Goal: Navigation & Orientation: Find specific page/section

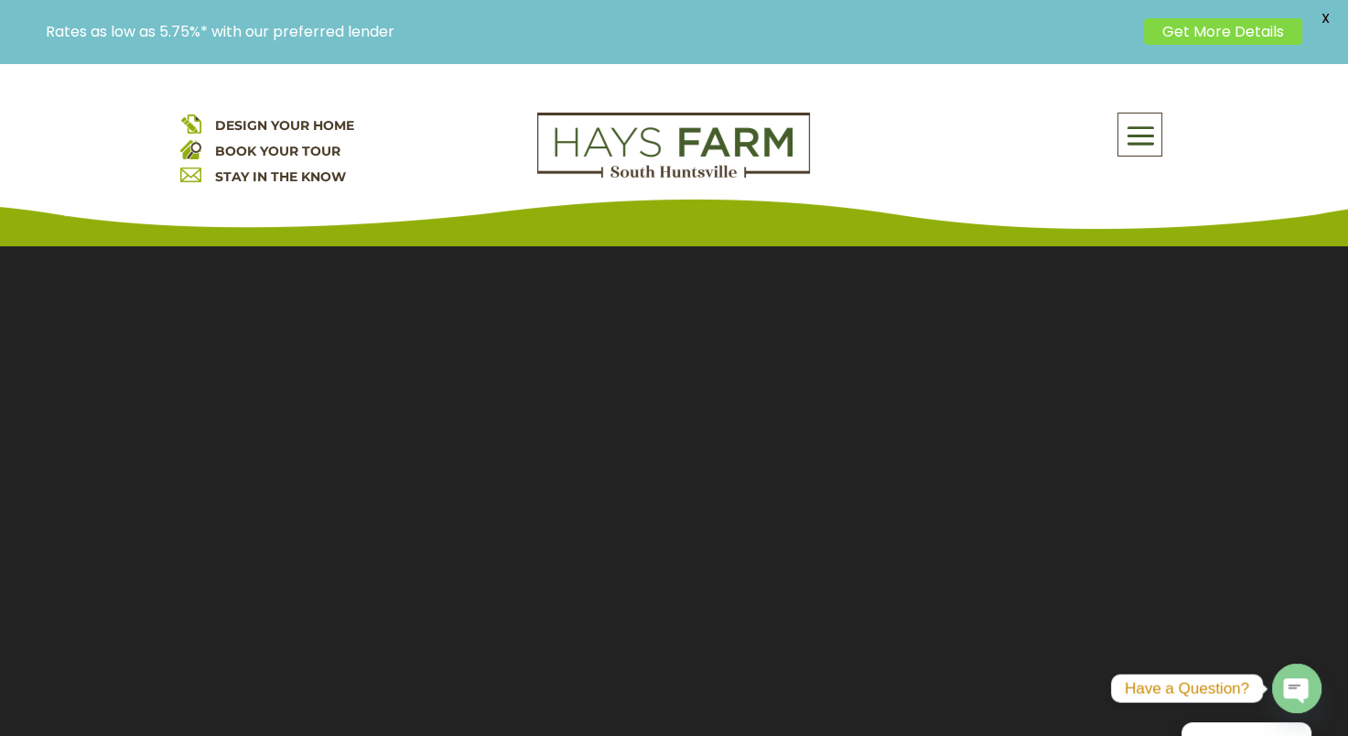
click at [1142, 132] on span at bounding box center [1139, 136] width 43 height 42
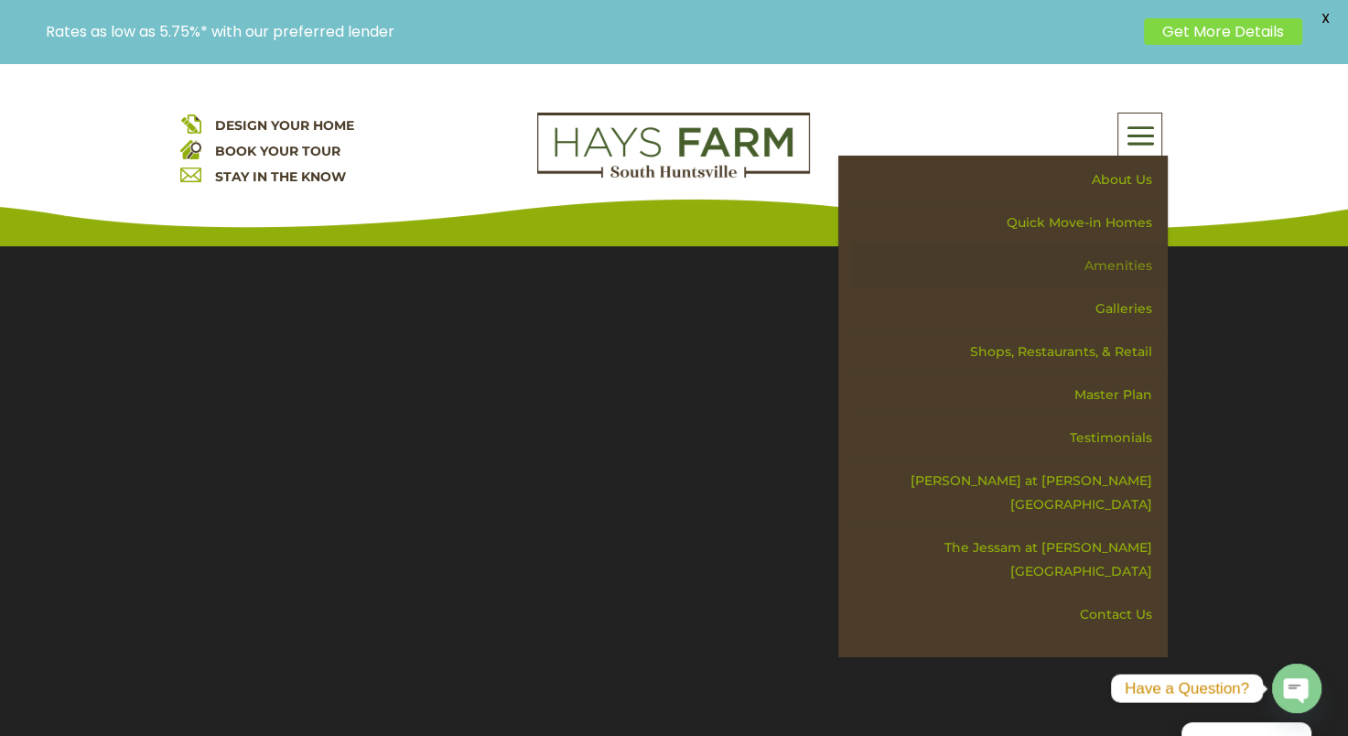
click at [1125, 249] on link "Amenities" at bounding box center [1009, 265] width 317 height 43
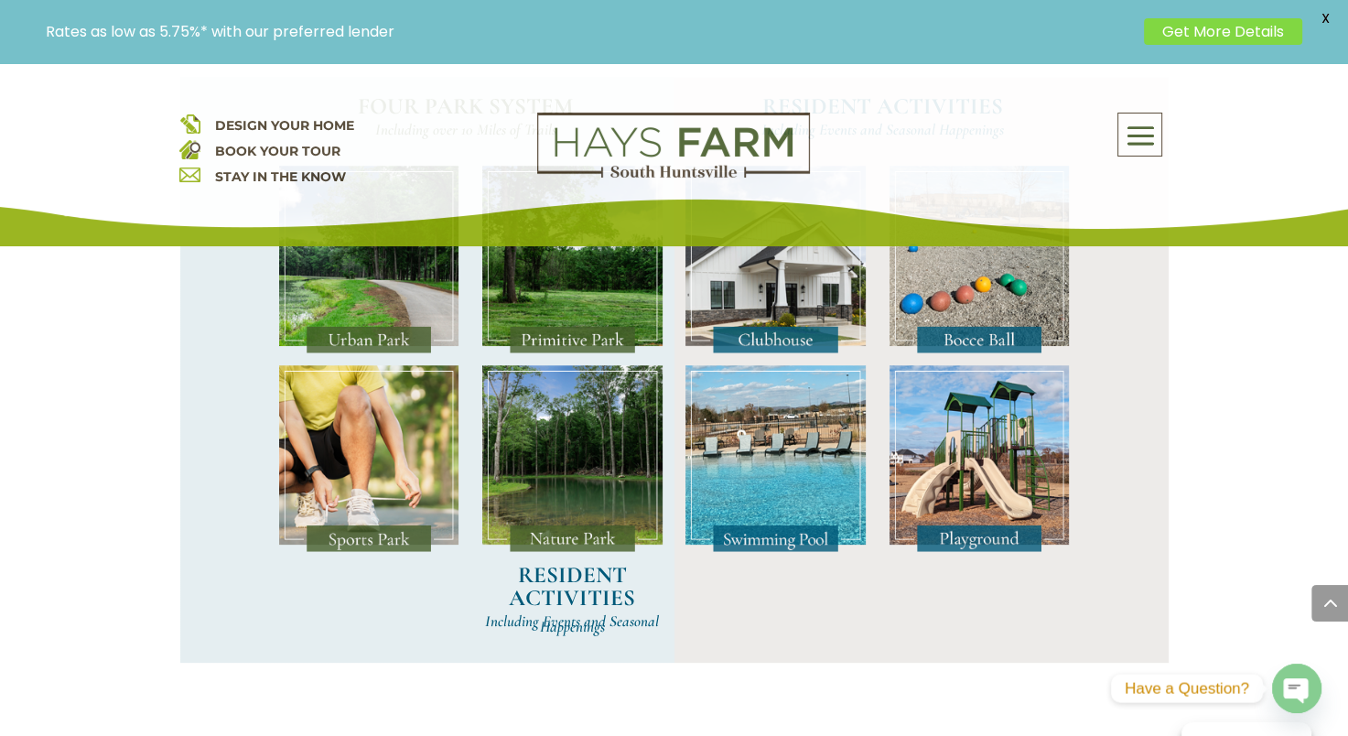
scroll to position [1647, 0]
click at [379, 552] on img at bounding box center [369, 458] width 180 height 188
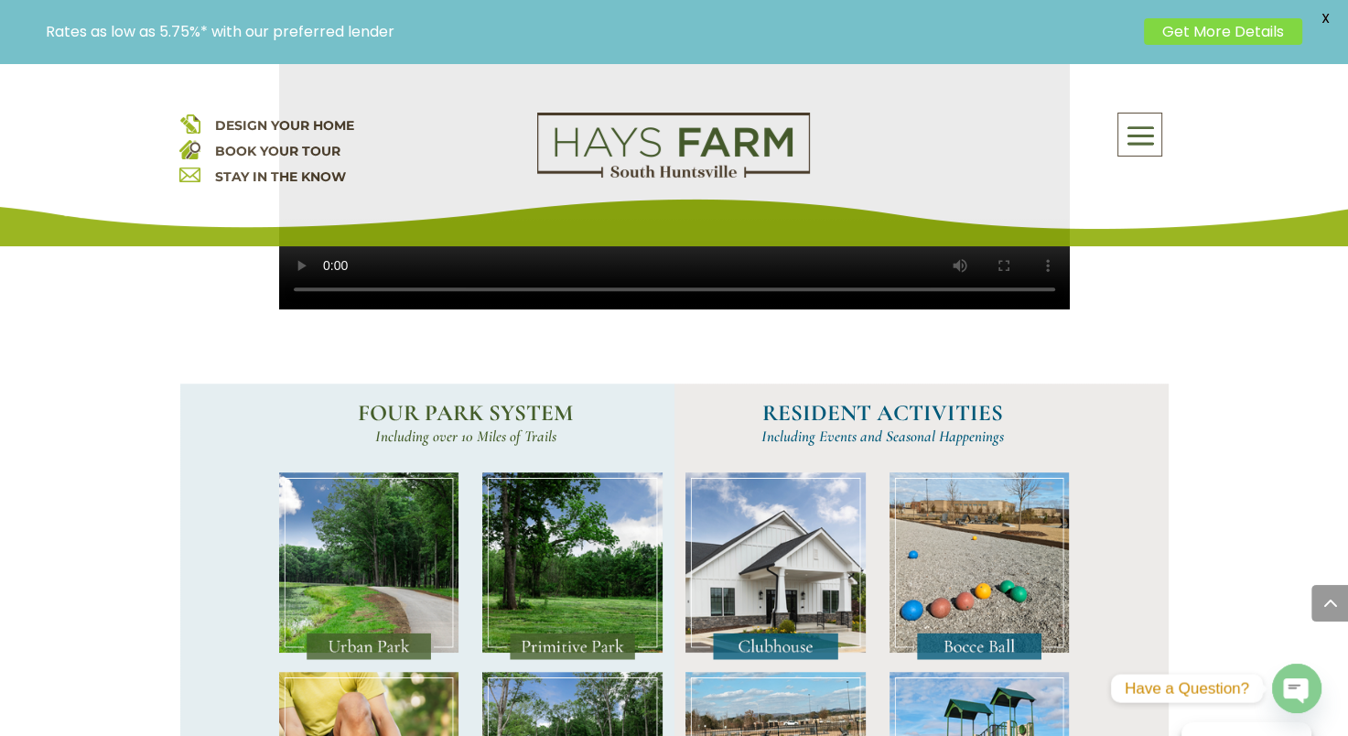
scroll to position [1372, 0]
